Goal: Task Accomplishment & Management: Manage account settings

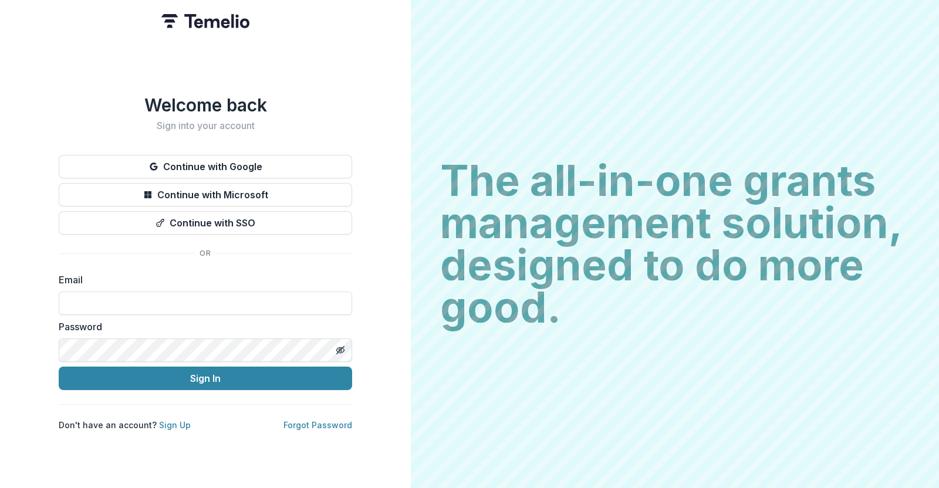
click at [188, 160] on button "Continue with Google" at bounding box center [205, 166] width 293 height 23
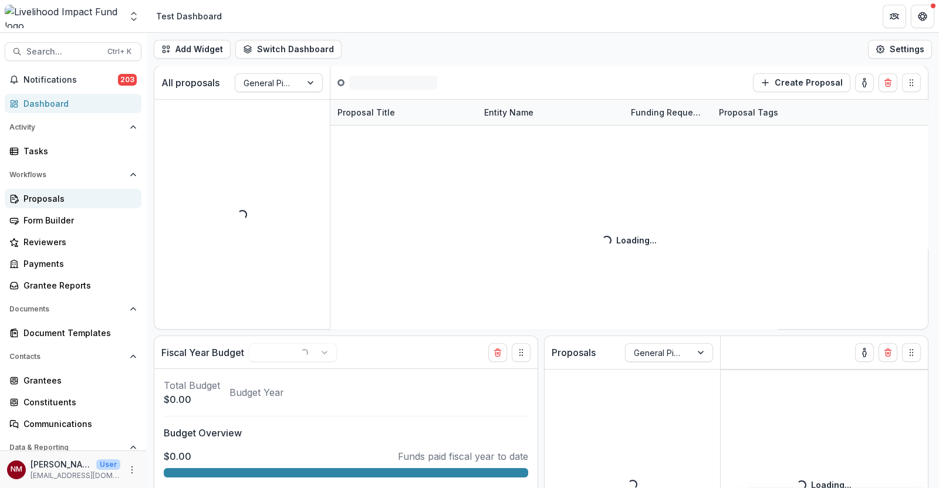
click at [59, 199] on div "Proposals" at bounding box center [77, 198] width 109 height 12
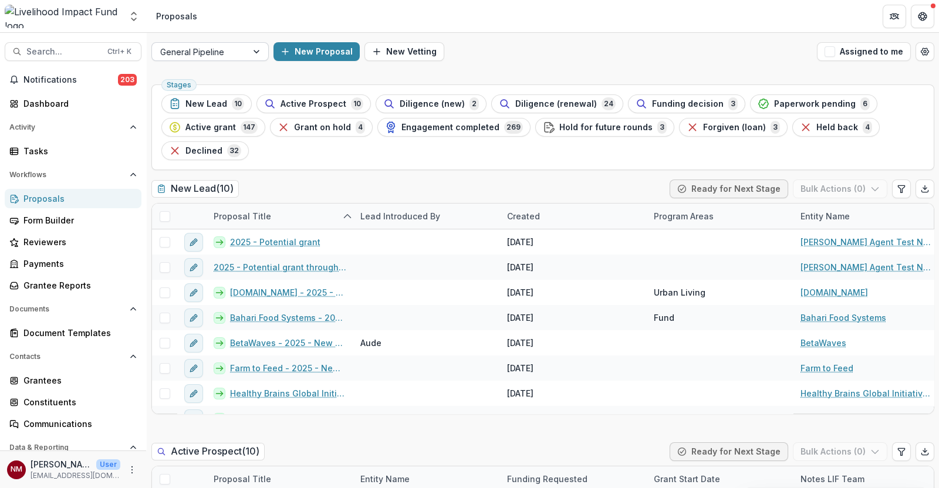
click at [253, 57] on div at bounding box center [257, 52] width 21 height 18
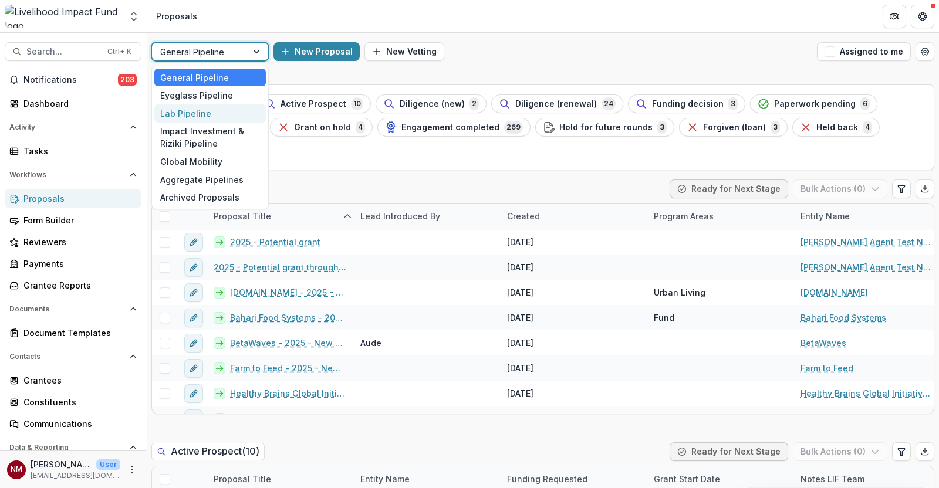
click at [188, 110] on div "Lab Pipeline" at bounding box center [209, 113] width 111 height 18
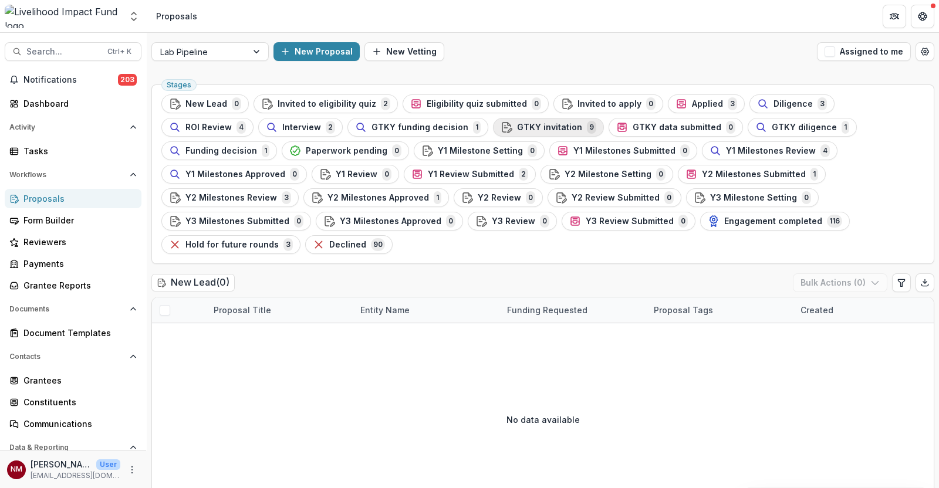
click at [517, 124] on span "GTKY invitation" at bounding box center [549, 128] width 65 height 10
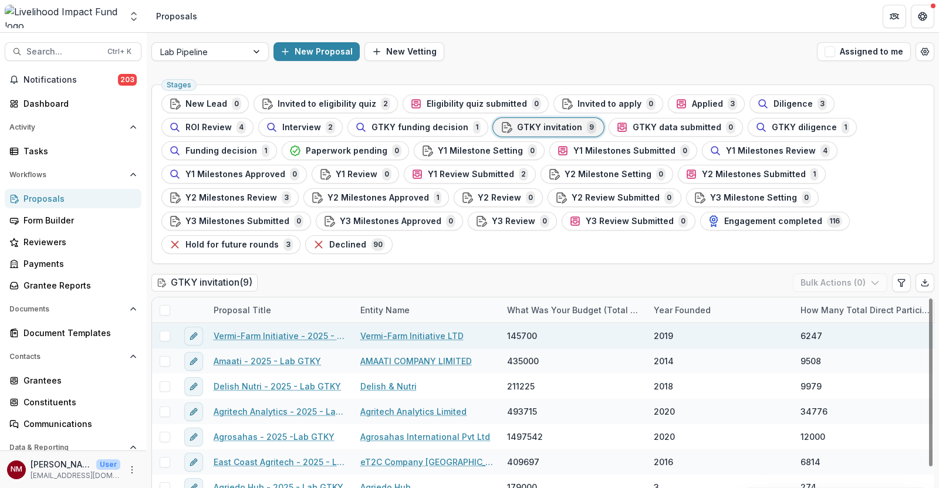
click at [285, 330] on link "Vermi-Farm Initiative - 2025 - Lab GTKY" at bounding box center [280, 336] width 133 height 12
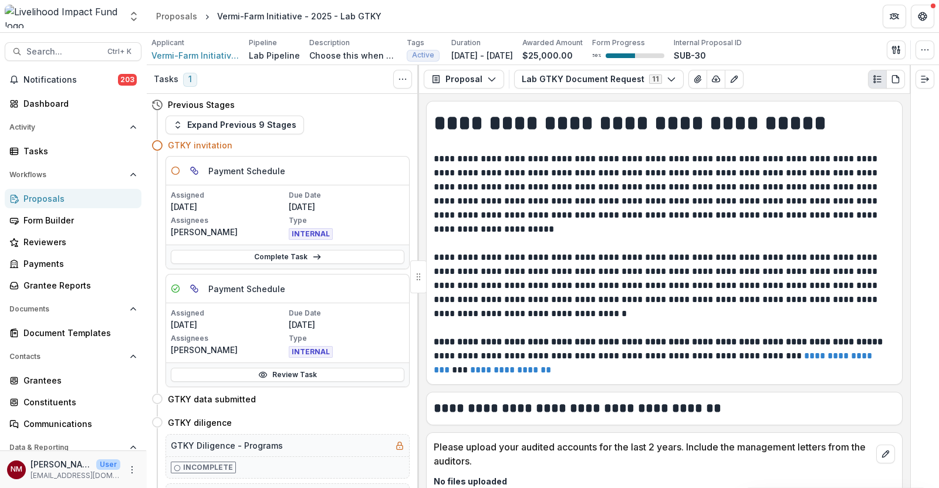
click at [302, 218] on p "Type" at bounding box center [347, 220] width 116 height 11
click at [280, 258] on link "Complete Task" at bounding box center [287, 257] width 233 height 14
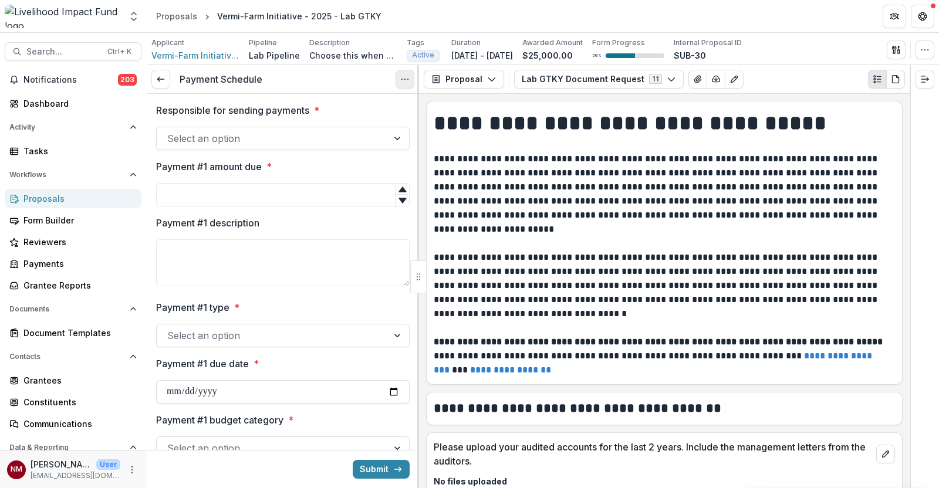
click at [399, 79] on button "Options" at bounding box center [404, 79] width 19 height 19
click at [334, 127] on button "Cancel Task" at bounding box center [349, 130] width 126 height 19
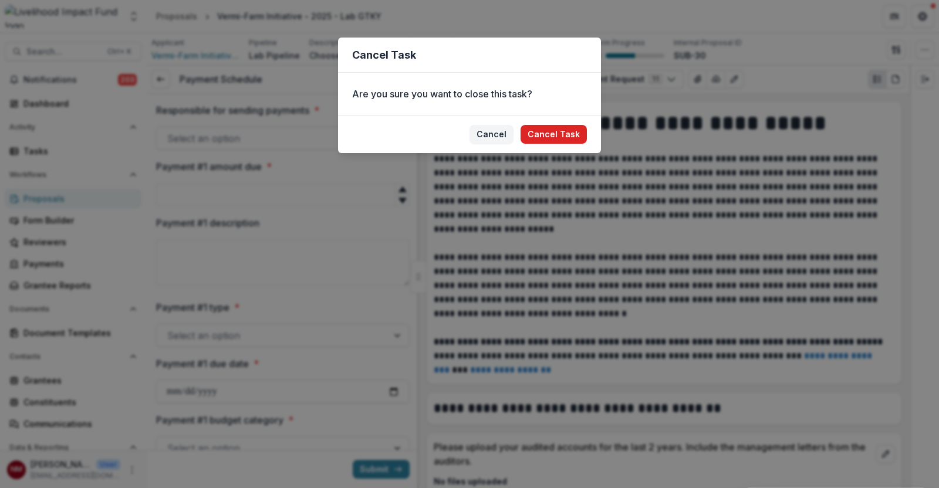
click at [546, 133] on button "Cancel Task" at bounding box center [553, 134] width 66 height 19
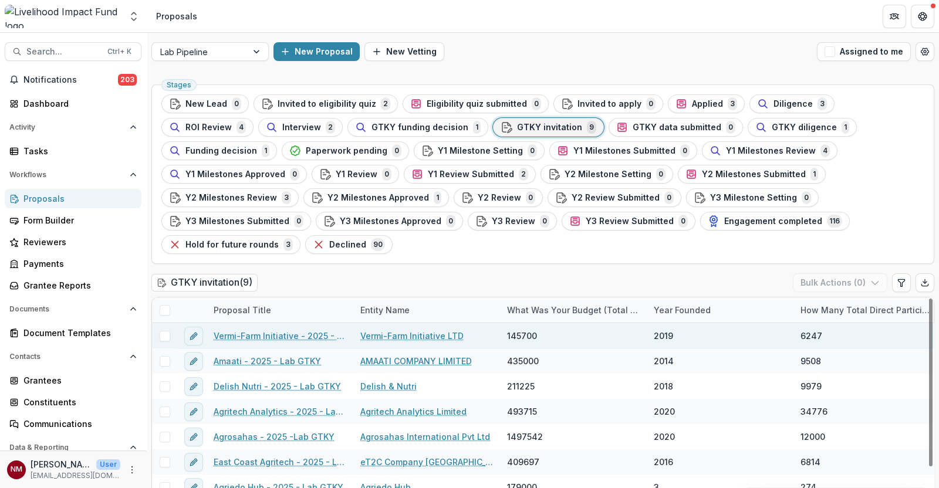
click at [265, 330] on link "Vermi-Farm Initiative - 2025 - Lab GTKY" at bounding box center [280, 336] width 133 height 12
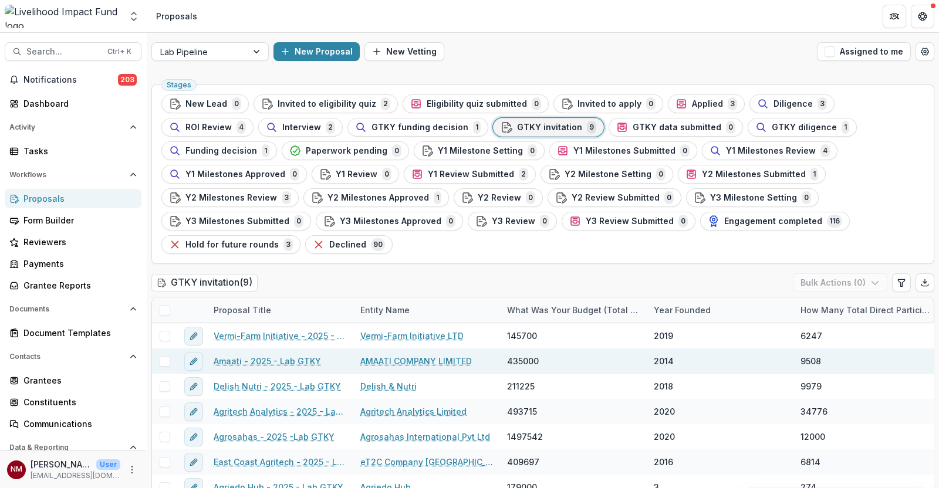
drag, startPoint x: 407, startPoint y: 189, endPoint x: 226, endPoint y: 337, distance: 233.4
click at [226, 355] on link "Amaati - 2025 - Lab GTKY" at bounding box center [267, 361] width 107 height 12
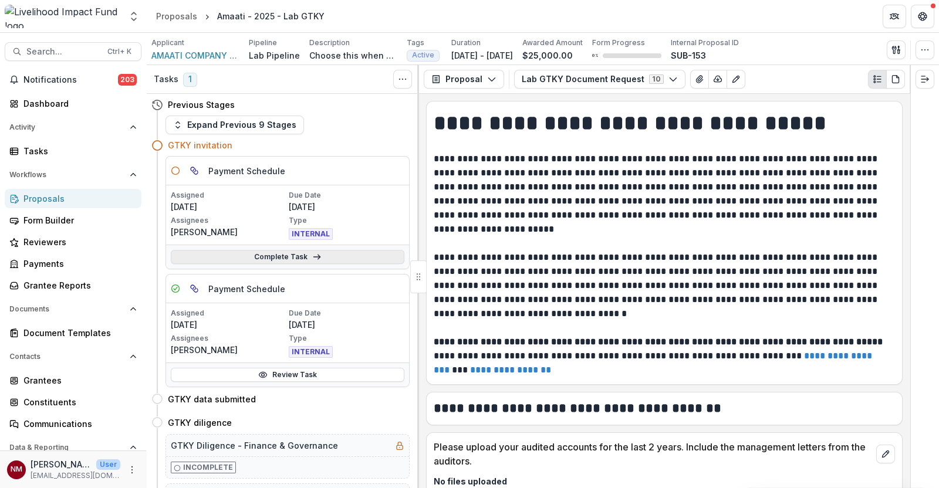
click at [308, 257] on link "Complete Task" at bounding box center [287, 257] width 233 height 14
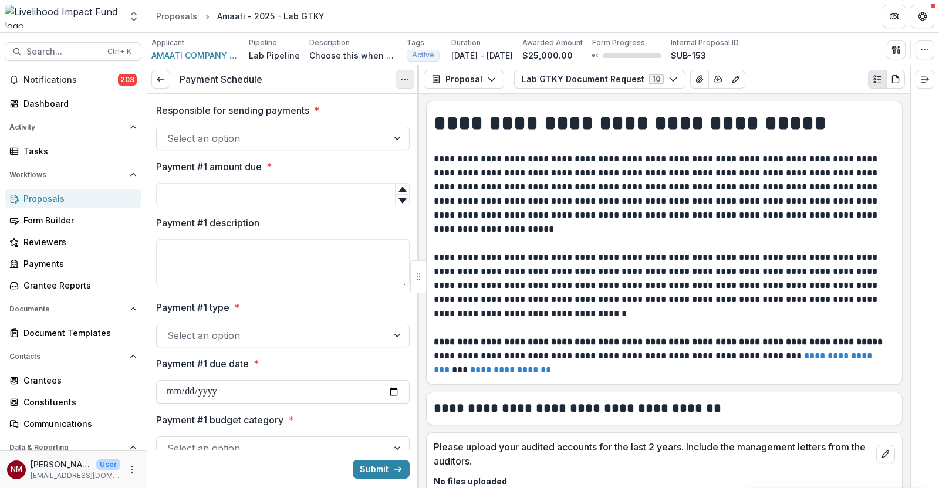
click at [403, 84] on button "Options" at bounding box center [404, 79] width 19 height 19
click at [351, 126] on button "Cancel Task" at bounding box center [349, 130] width 126 height 19
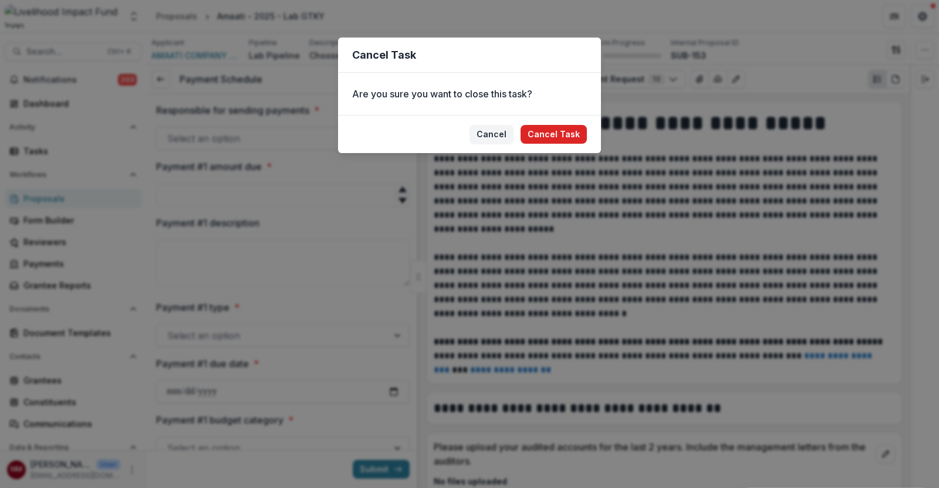
click at [572, 140] on button "Cancel Task" at bounding box center [553, 134] width 66 height 19
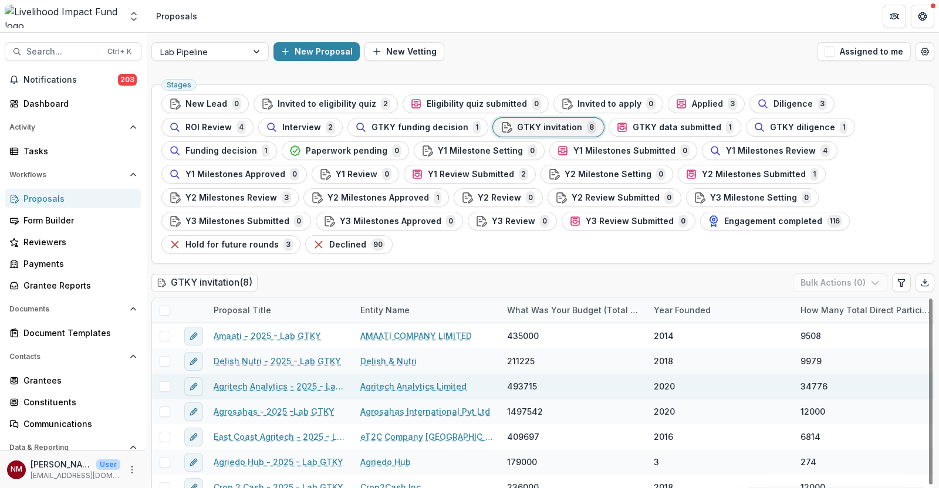
click at [246, 380] on link "Agritech Analytics - 2025 - Lab GTKY" at bounding box center [280, 386] width 133 height 12
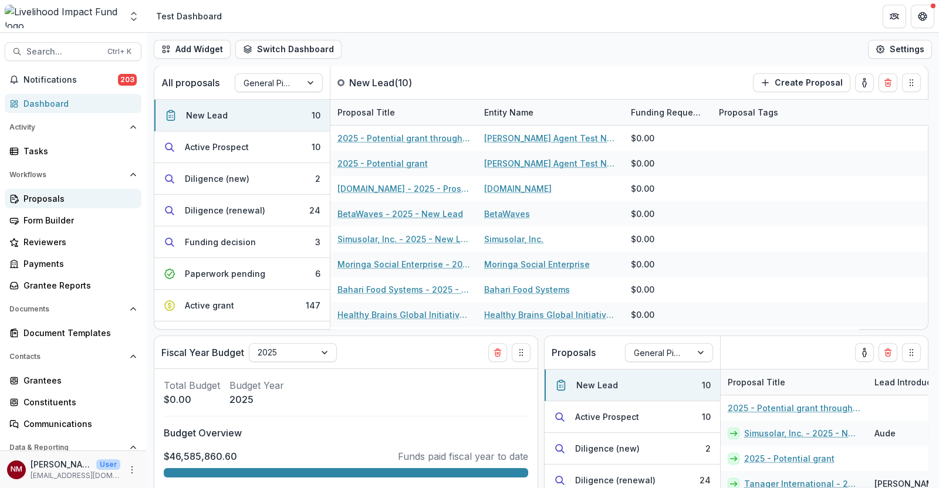
click at [55, 201] on div "Proposals" at bounding box center [77, 198] width 109 height 12
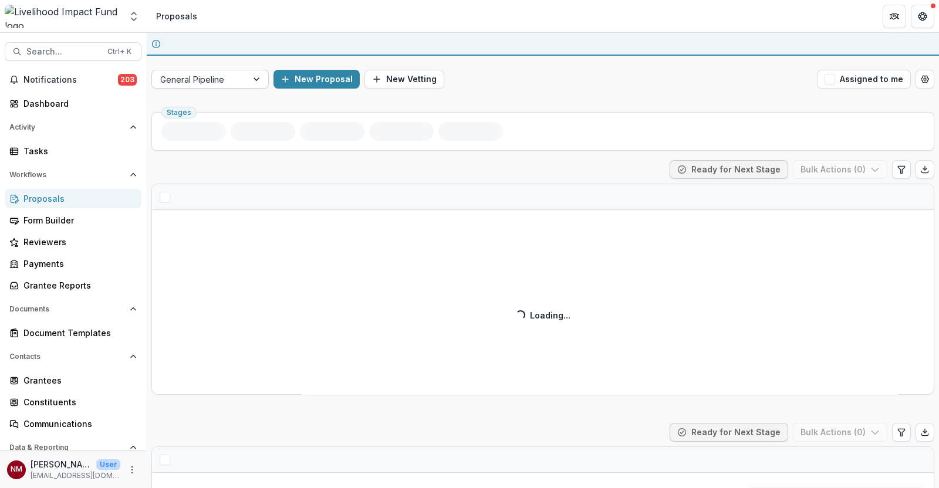
click at [245, 78] on div "General Pipeline" at bounding box center [199, 79] width 95 height 17
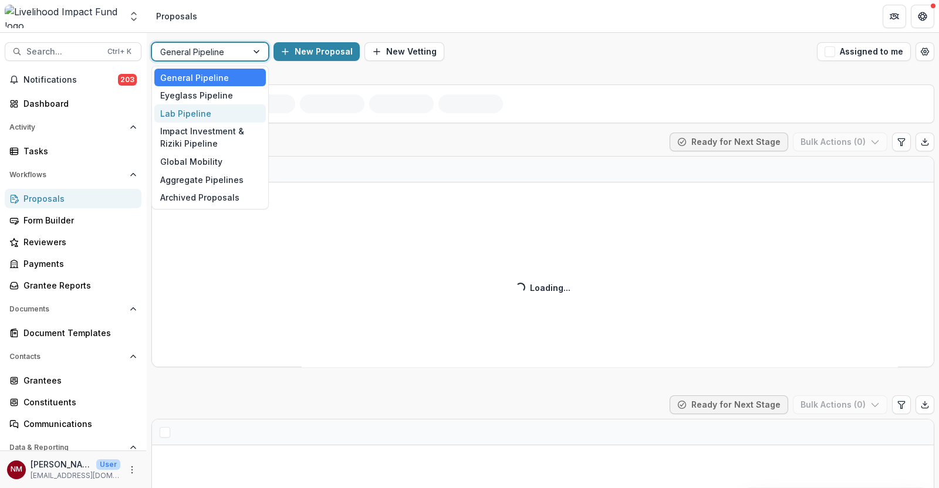
click at [188, 109] on div "Lab Pipeline" at bounding box center [209, 113] width 111 height 18
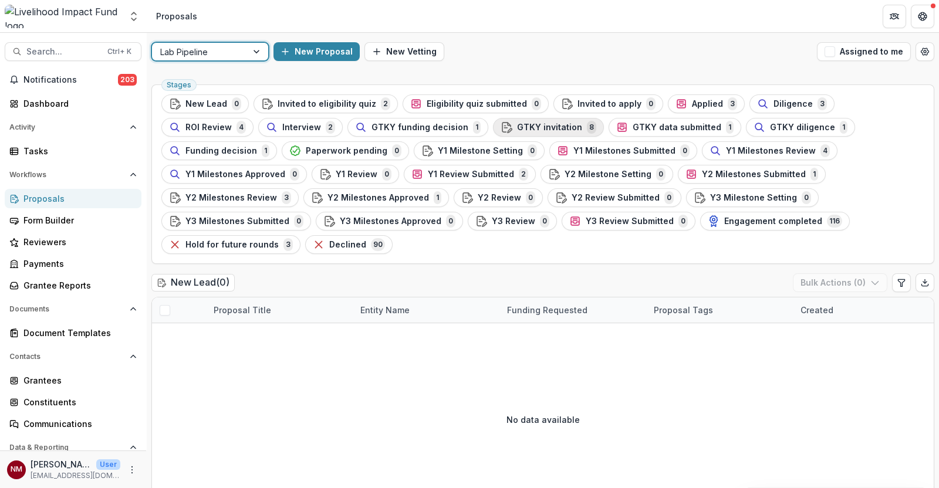
click at [517, 128] on span "GTKY invitation" at bounding box center [549, 128] width 65 height 10
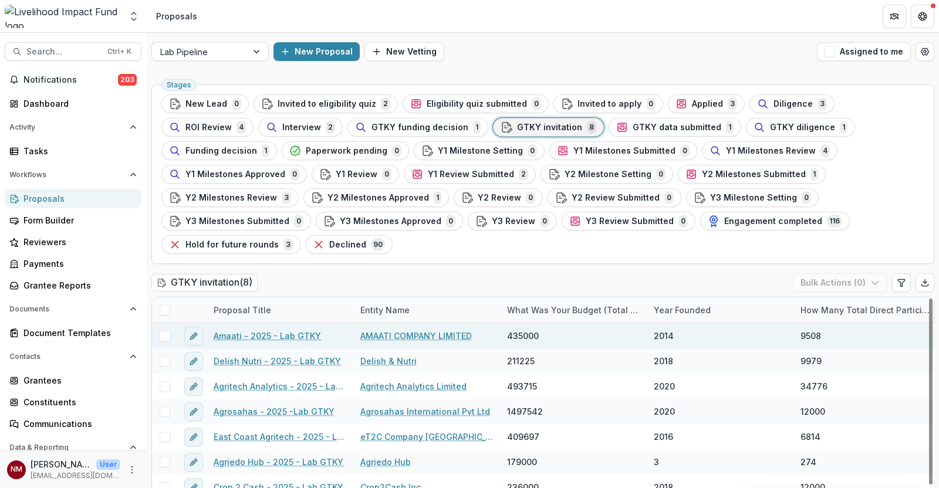
click at [243, 330] on link "Amaati - 2025 - Lab GTKY" at bounding box center [267, 336] width 107 height 12
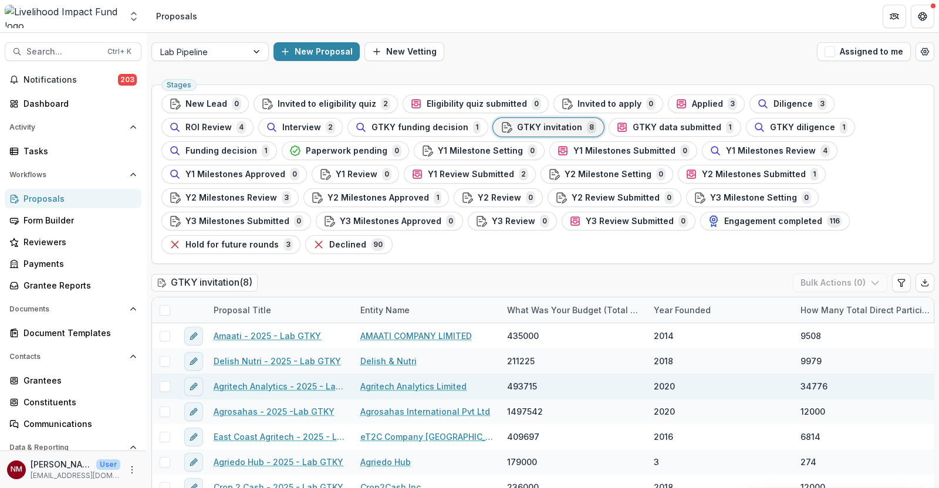
drag, startPoint x: 10, startPoint y: 31, endPoint x: 279, endPoint y: 358, distance: 423.5
click at [279, 380] on link "Agritech Analytics - 2025 - Lab GTKY" at bounding box center [280, 386] width 133 height 12
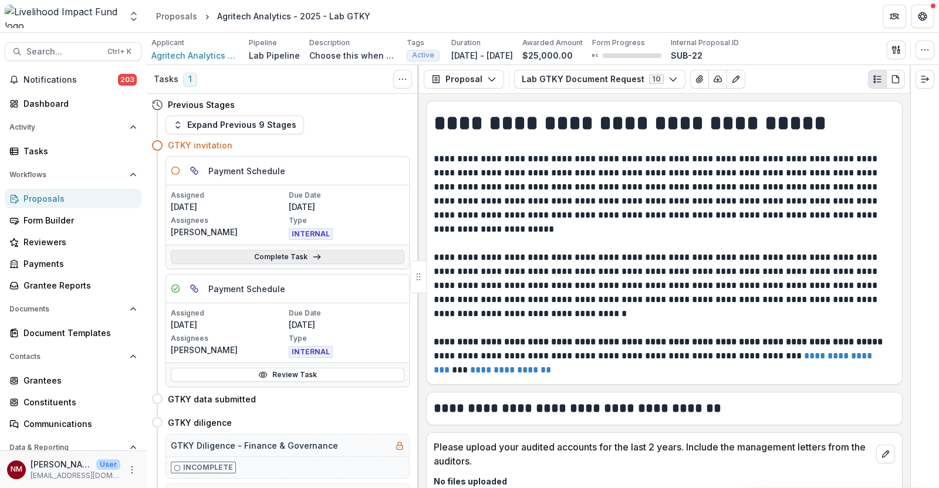
click at [232, 260] on link "Complete Task" at bounding box center [287, 257] width 233 height 14
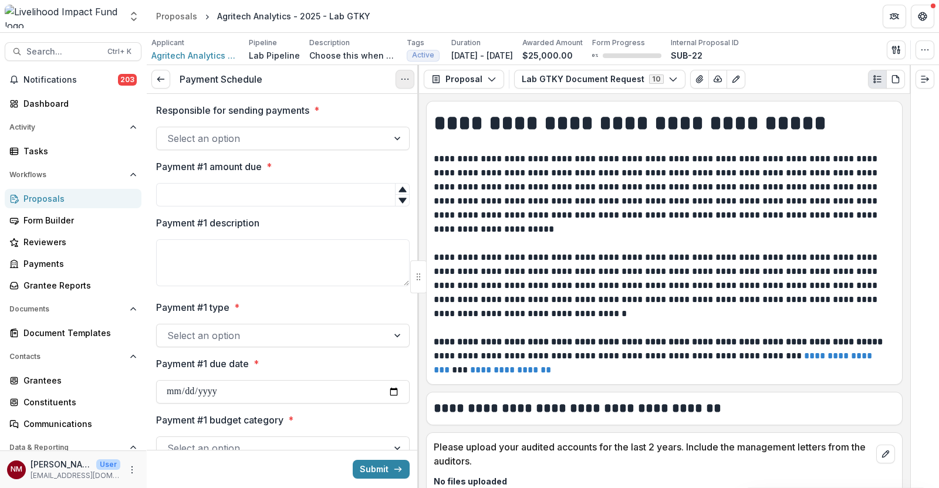
click at [411, 83] on button "Options" at bounding box center [404, 79] width 19 height 19
click at [324, 131] on button "Cancel Task" at bounding box center [349, 130] width 126 height 19
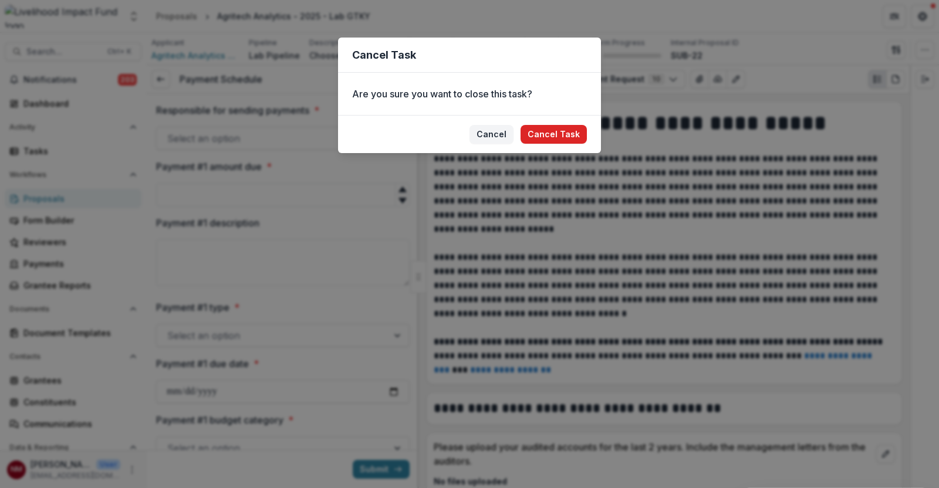
click at [552, 131] on button "Cancel Task" at bounding box center [553, 134] width 66 height 19
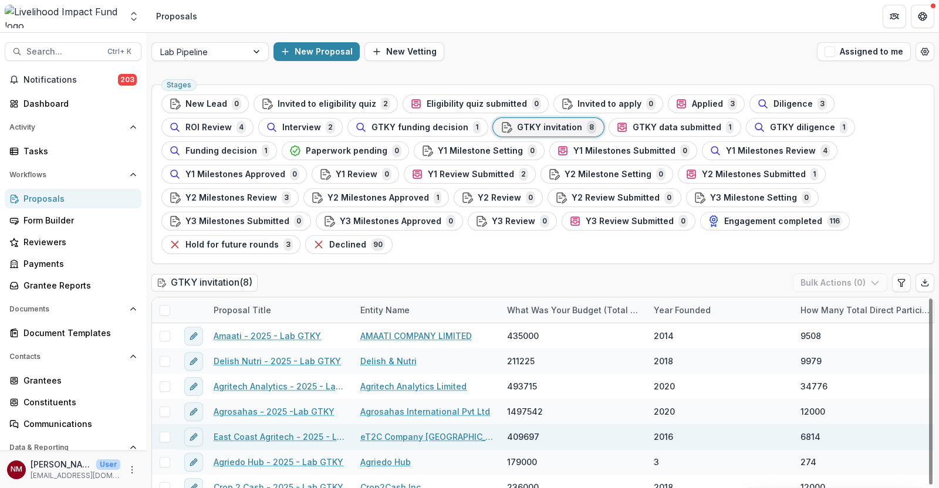
click at [276, 431] on link "East Coast Agritech - 2025 - Lab GTKY" at bounding box center [280, 437] width 133 height 12
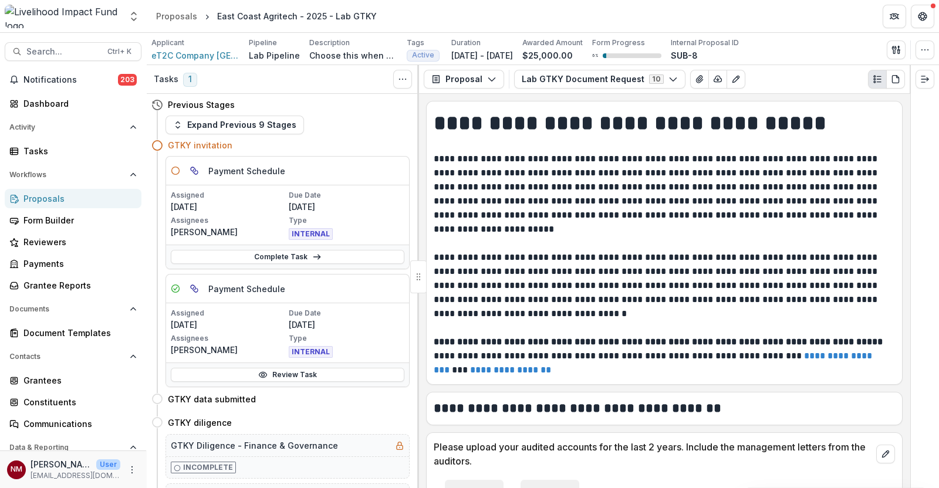
scroll to position [73, 0]
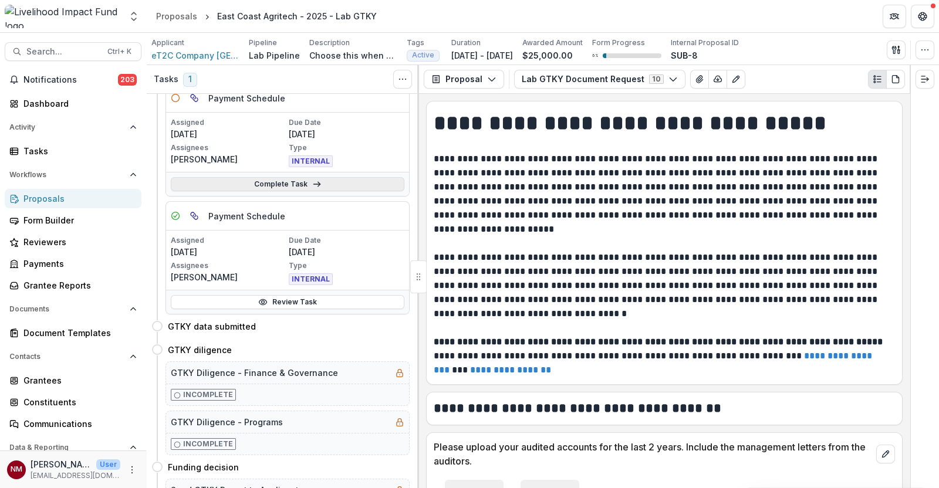
click at [290, 180] on link "Complete Task" at bounding box center [287, 184] width 233 height 14
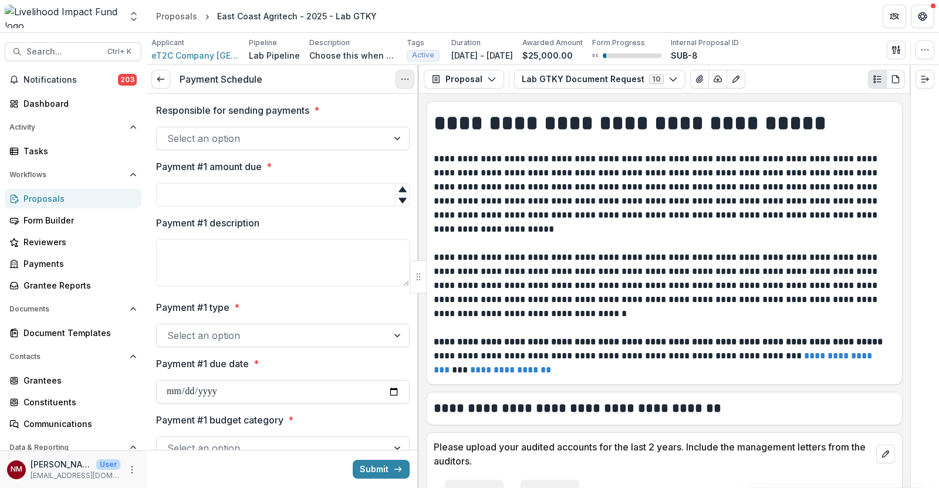
click at [397, 77] on button "Options" at bounding box center [404, 79] width 19 height 19
click at [320, 133] on button "Cancel Task" at bounding box center [349, 130] width 126 height 19
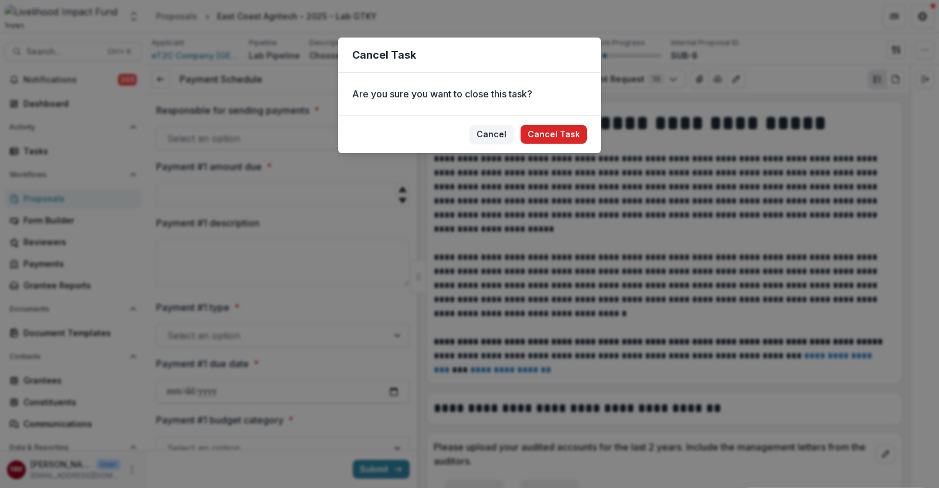
click at [555, 138] on button "Cancel Task" at bounding box center [553, 134] width 66 height 19
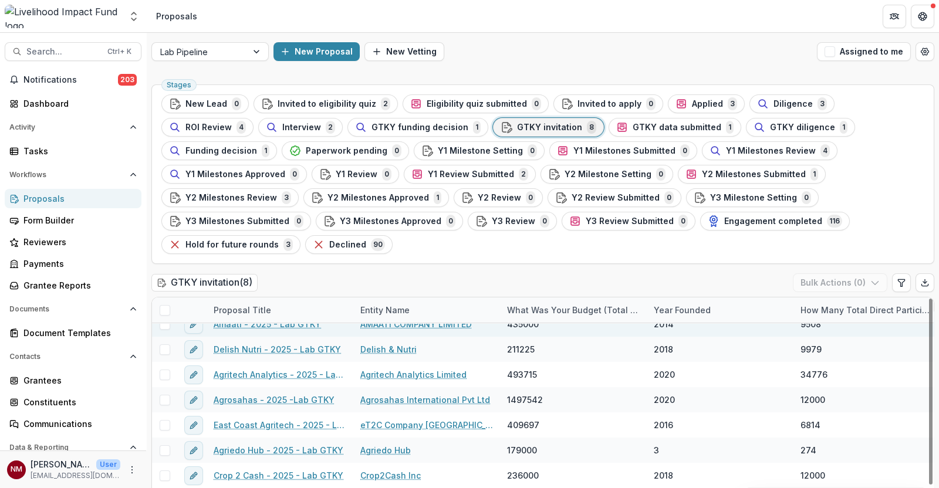
scroll to position [17, 0]
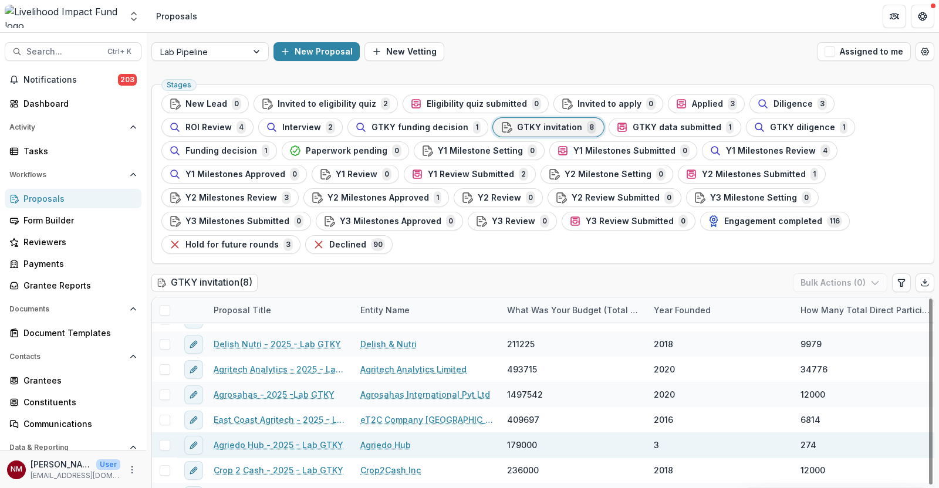
click at [242, 439] on link "Agriedo Hub - 2025 - Lab GTKY" at bounding box center [279, 445] width 130 height 12
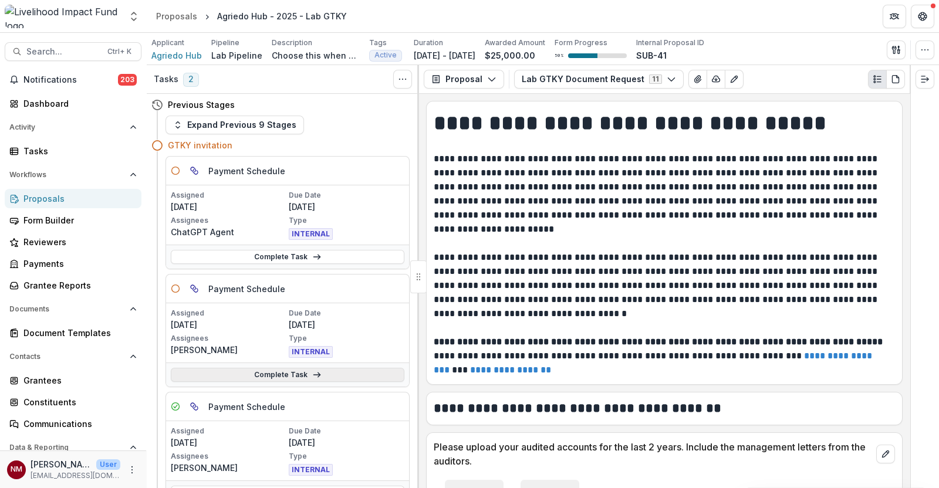
click at [290, 373] on link "Complete Task" at bounding box center [287, 375] width 233 height 14
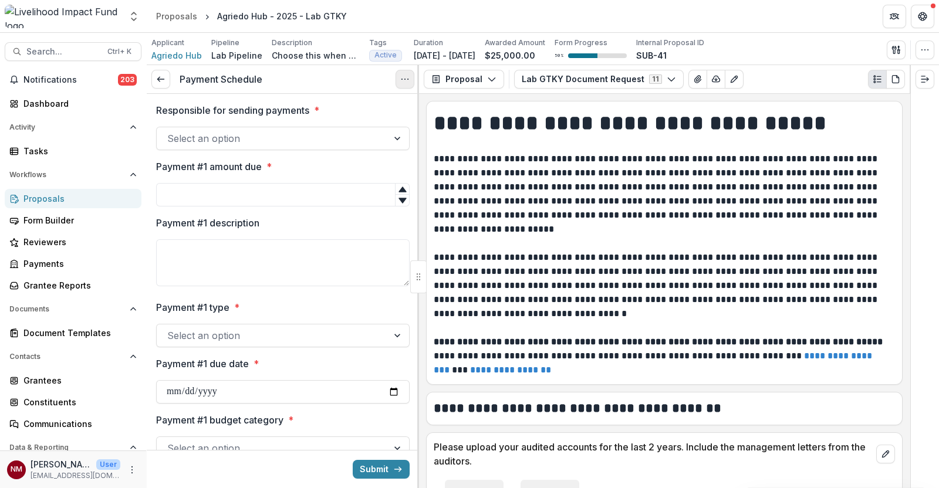
click at [411, 79] on button "Options" at bounding box center [404, 79] width 19 height 19
click at [337, 128] on button "Cancel Task" at bounding box center [349, 130] width 126 height 19
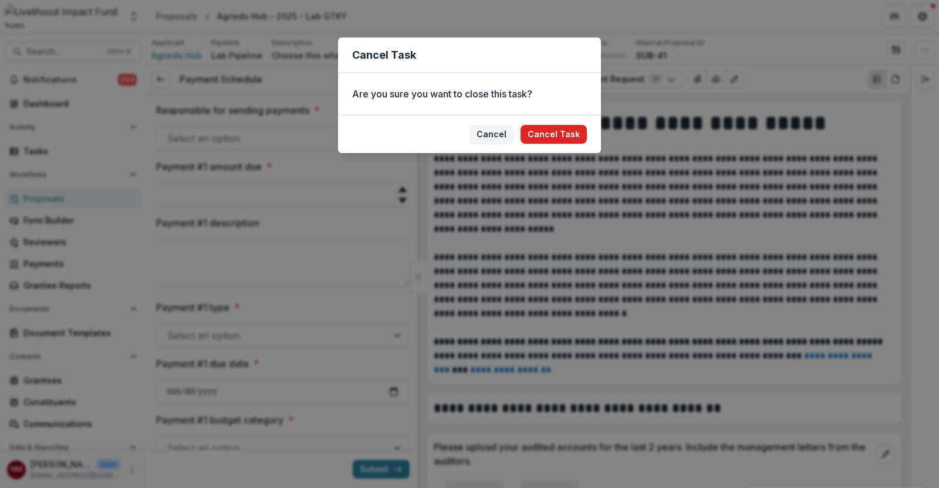
click at [578, 133] on button "Cancel Task" at bounding box center [553, 134] width 66 height 19
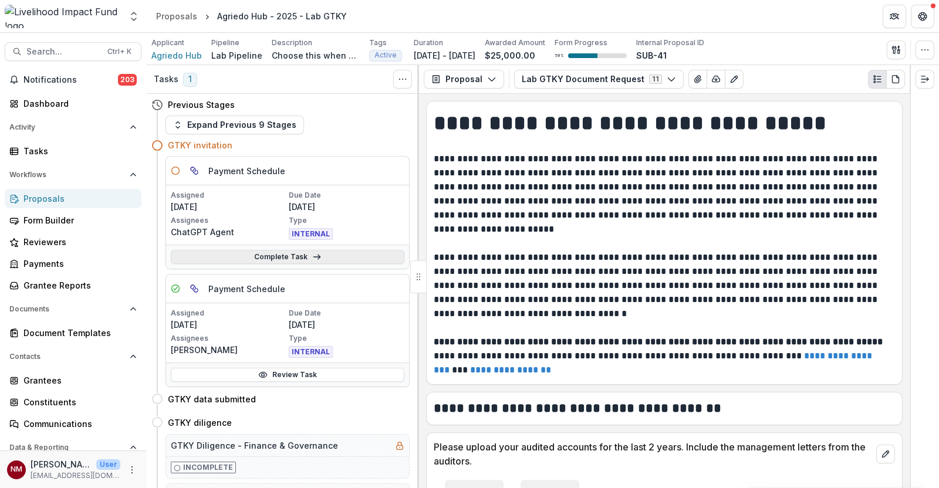
click at [260, 259] on link "Complete Task" at bounding box center [287, 257] width 233 height 14
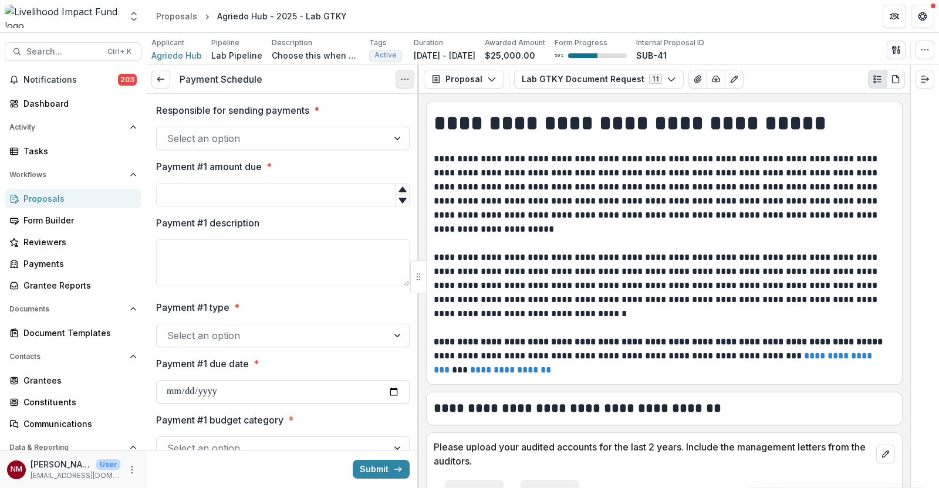
click at [408, 77] on icon "Options" at bounding box center [404, 79] width 9 height 9
click at [360, 130] on button "Cancel Task" at bounding box center [349, 130] width 126 height 19
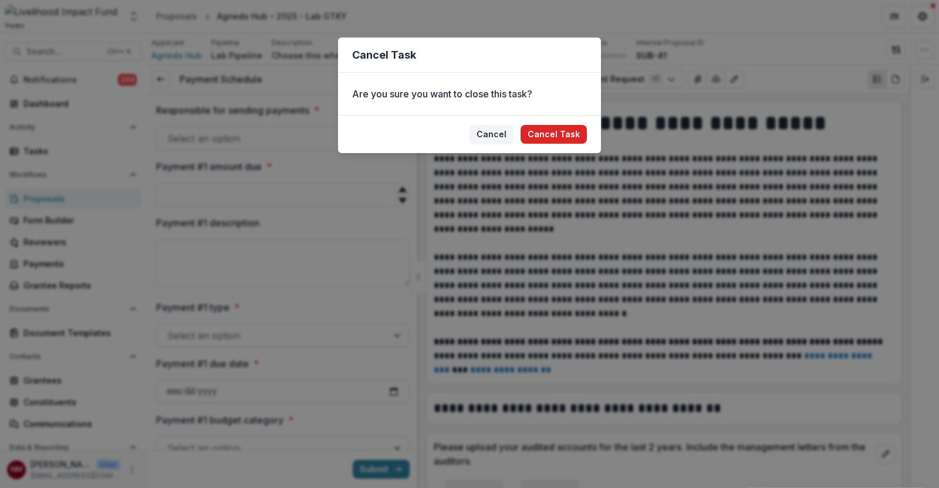
click at [578, 133] on button "Cancel Task" at bounding box center [553, 134] width 66 height 19
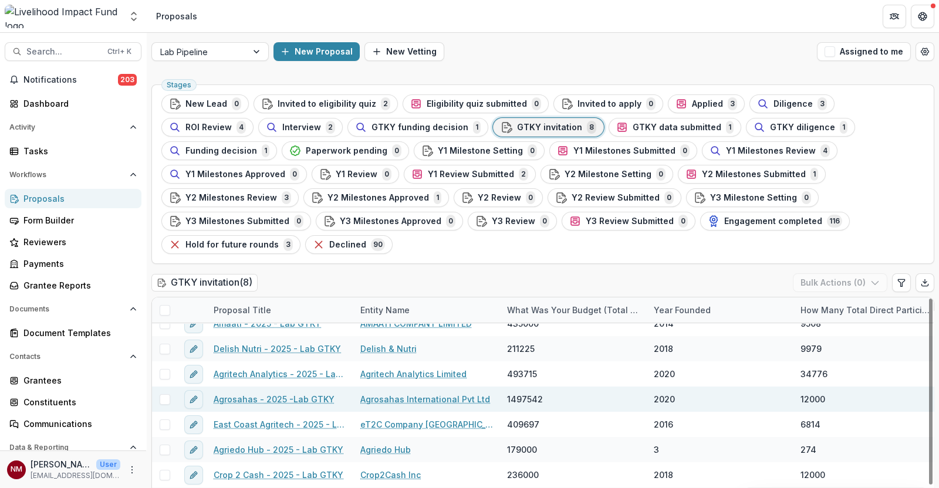
scroll to position [17, 0]
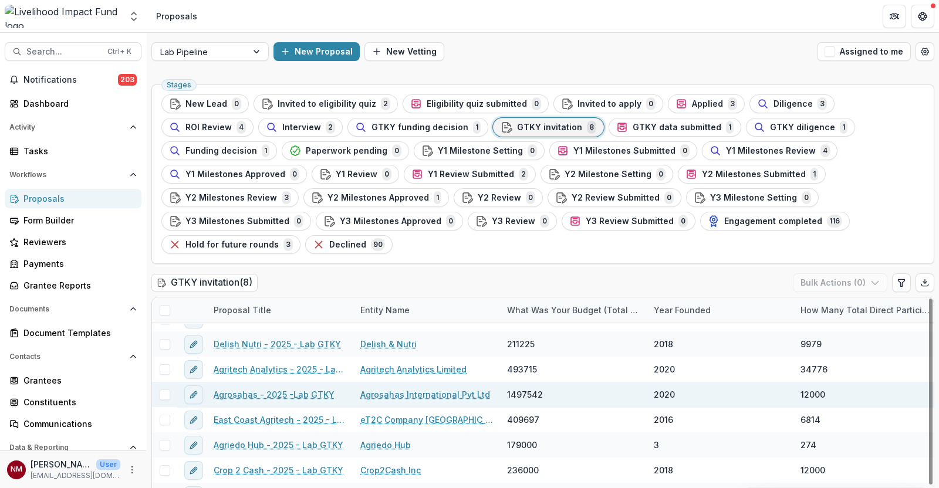
click at [223, 388] on link "Agrosahas - 2025 -Lab GTKY" at bounding box center [274, 394] width 121 height 12
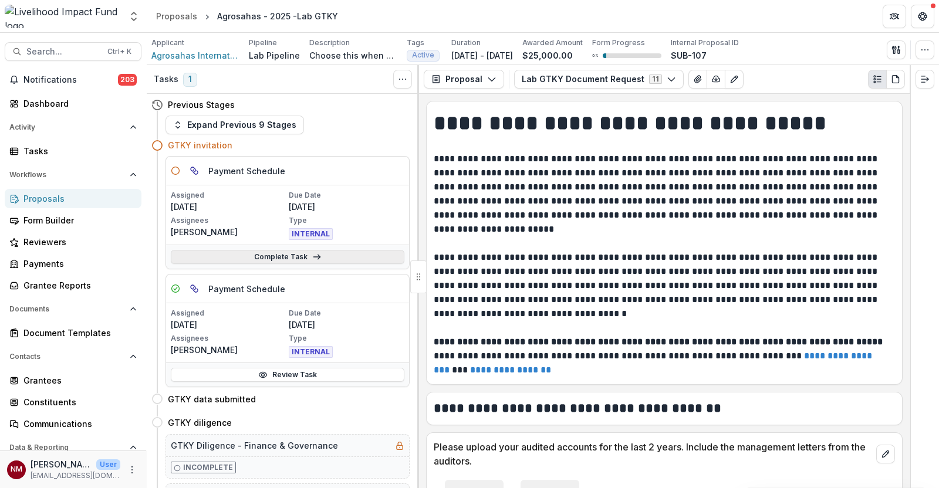
click at [262, 256] on link "Complete Task" at bounding box center [287, 257] width 233 height 14
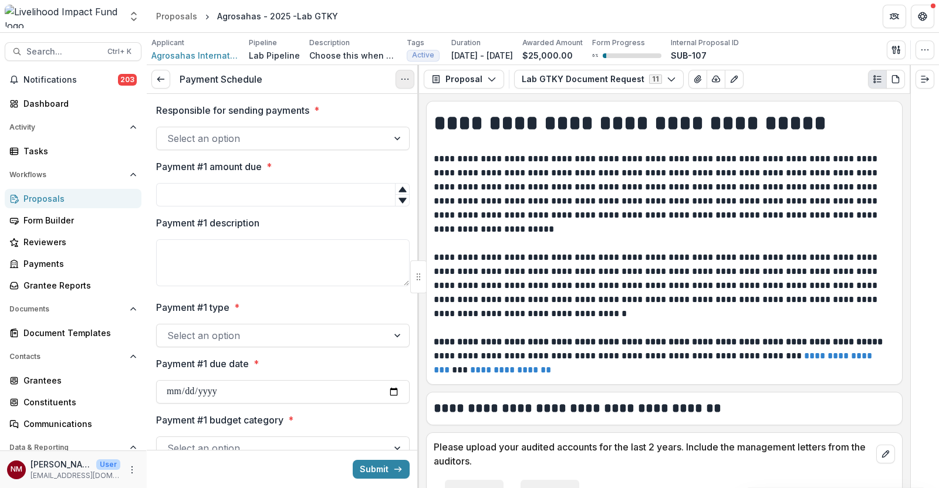
click at [404, 75] on icon "Options" at bounding box center [404, 79] width 9 height 9
click at [321, 130] on button "Cancel Task" at bounding box center [349, 130] width 126 height 19
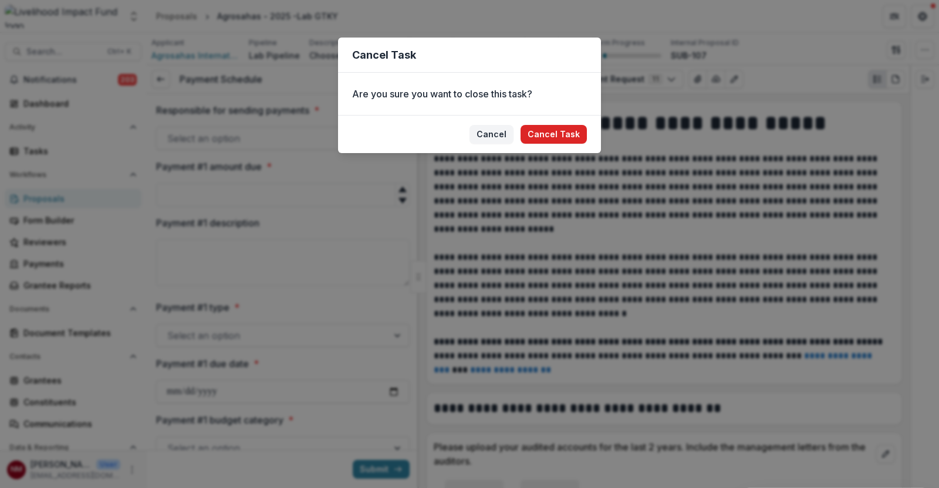
click at [557, 139] on button "Cancel Task" at bounding box center [553, 134] width 66 height 19
